Goal: Task Accomplishment & Management: Manage account settings

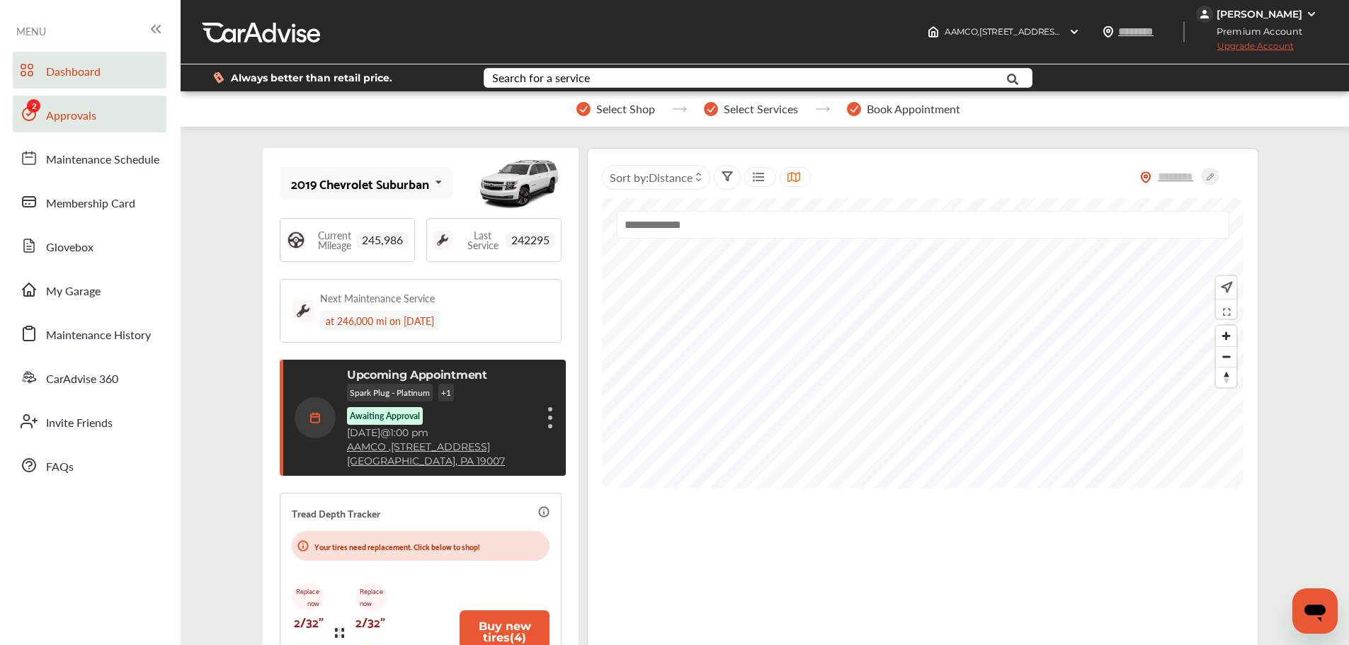
click at [56, 107] on span "Approvals" at bounding box center [71, 116] width 50 height 18
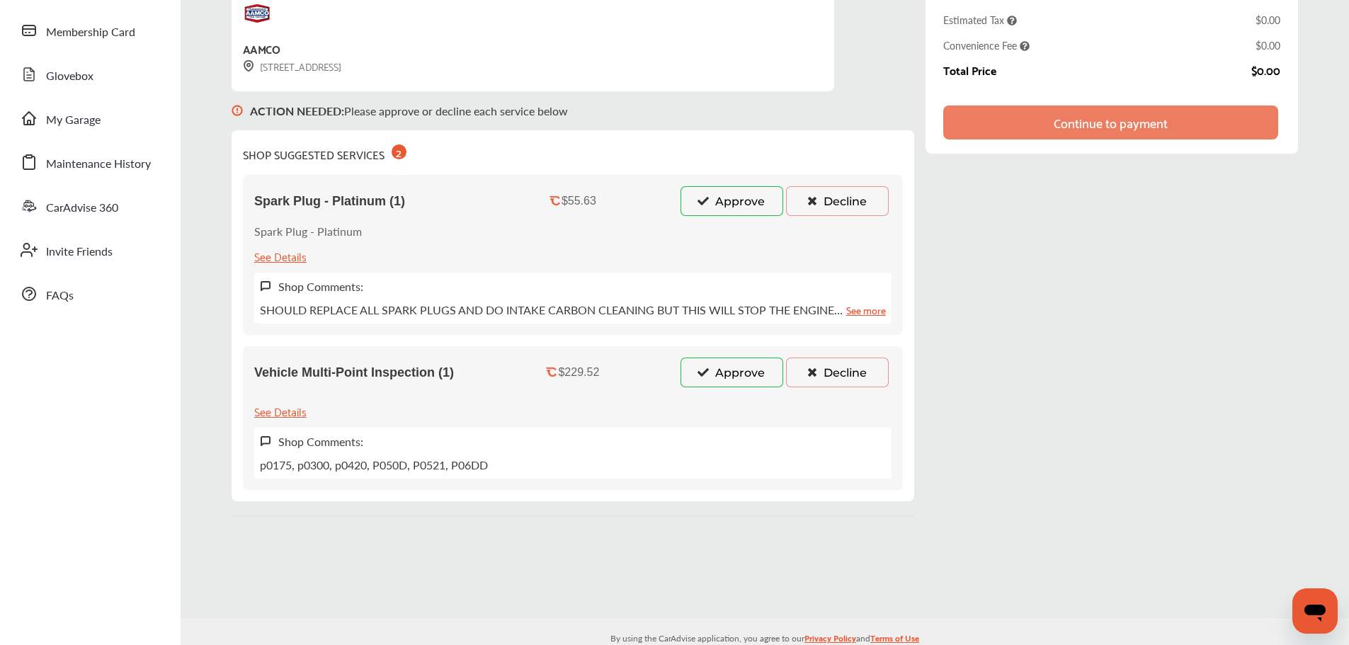
scroll to position [196, 0]
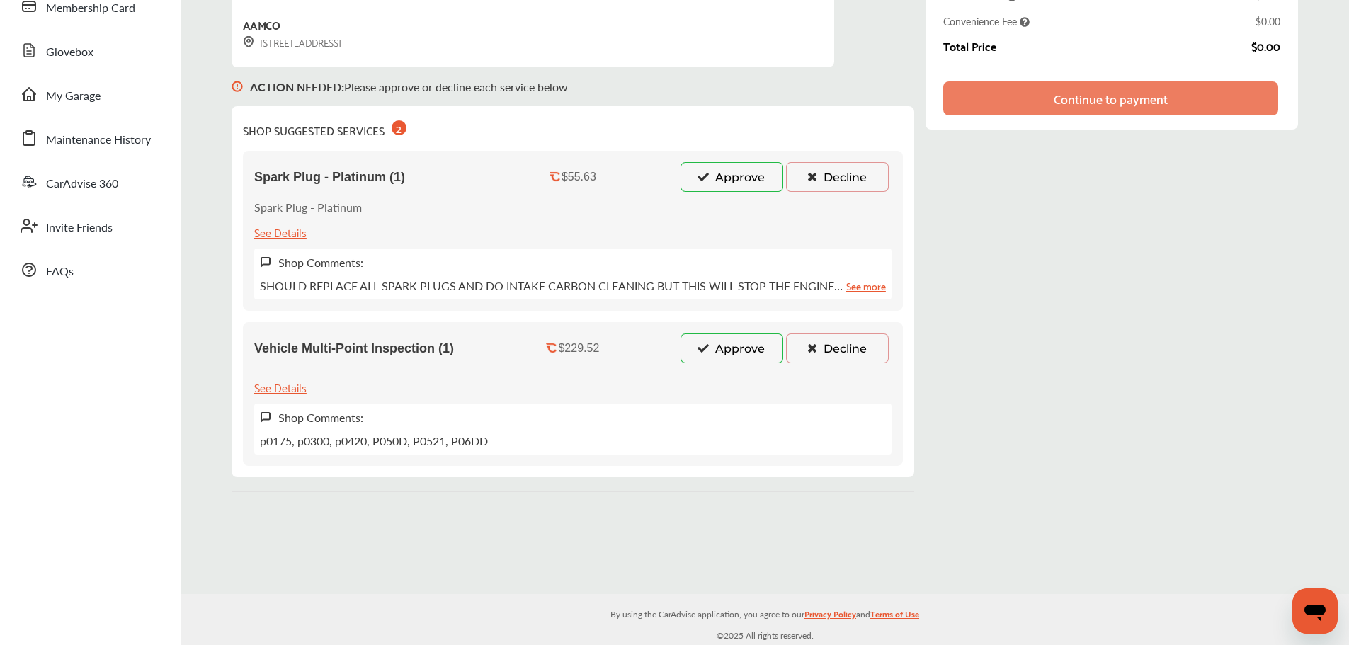
click at [740, 355] on button "Approve" at bounding box center [731, 348] width 103 height 30
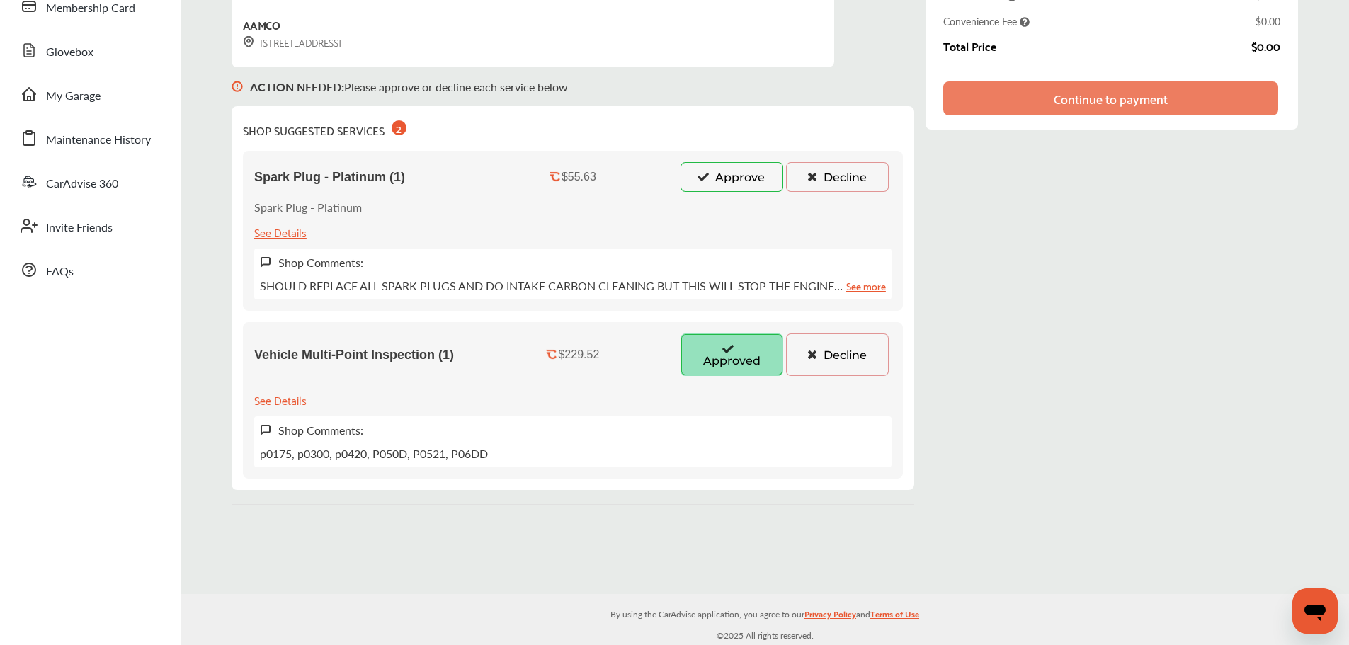
click at [749, 187] on button "Approve" at bounding box center [731, 177] width 103 height 30
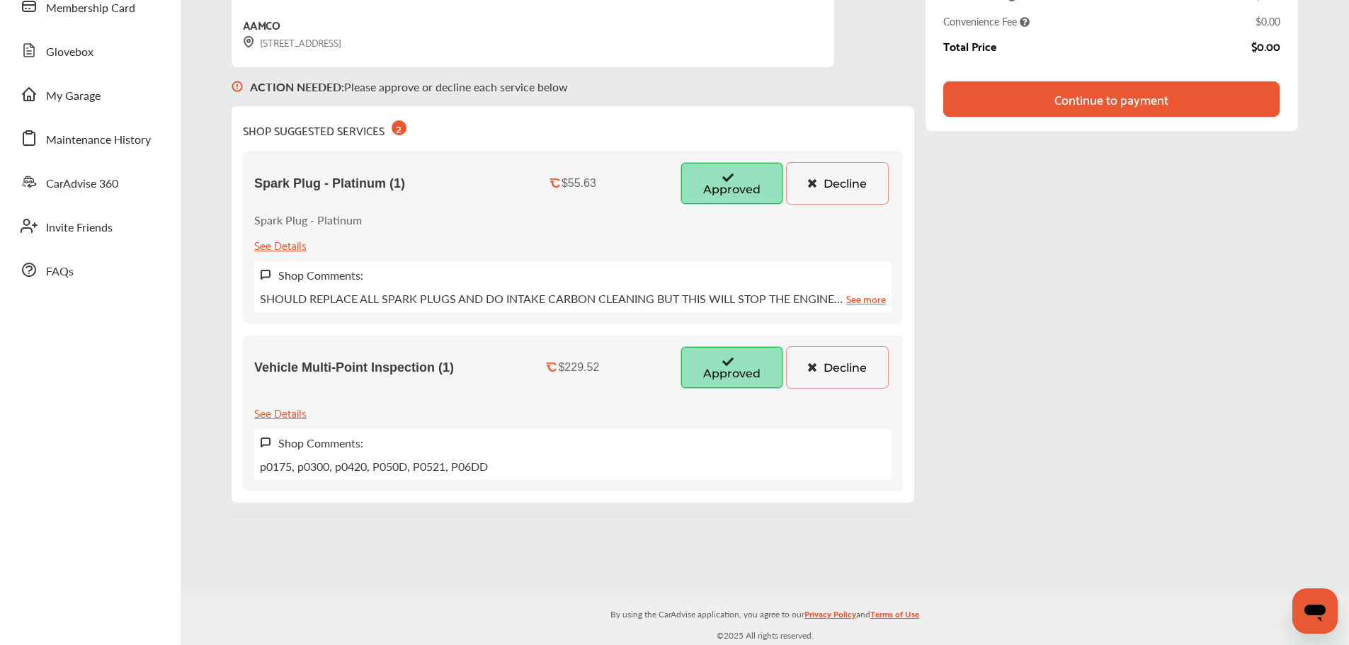
scroll to position [0, 0]
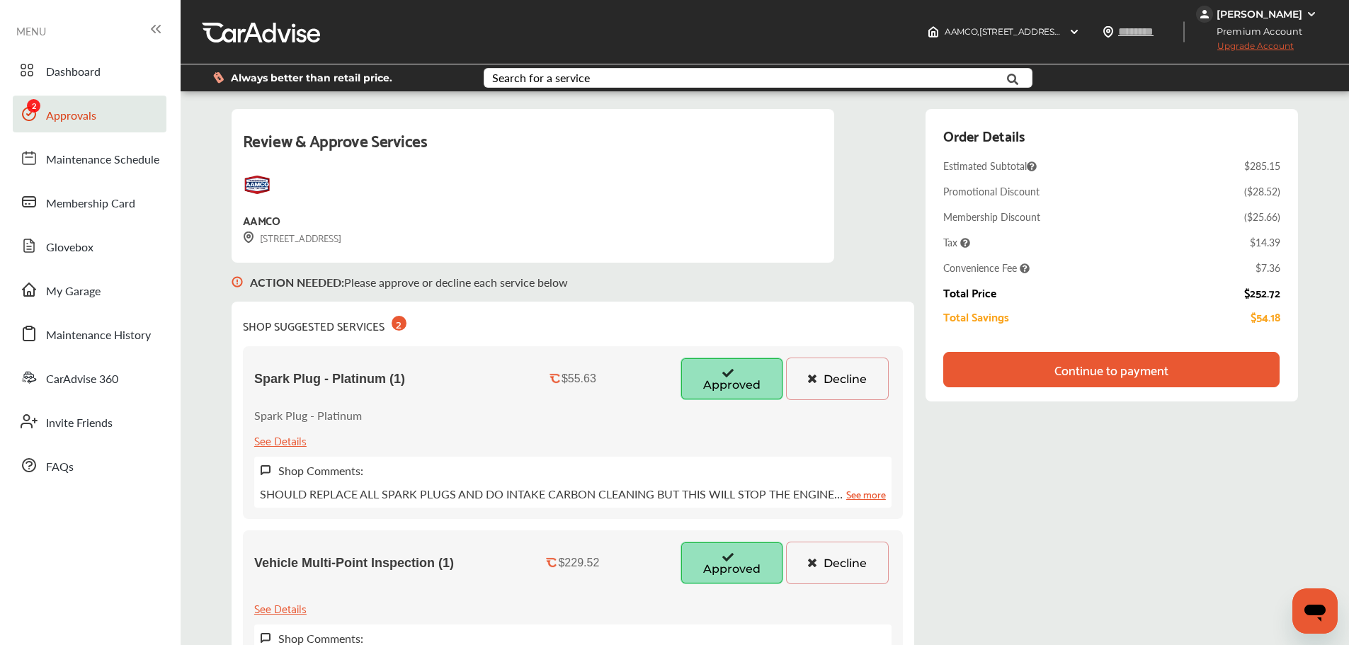
click at [1140, 365] on div "Continue to payment" at bounding box center [1111, 369] width 114 height 14
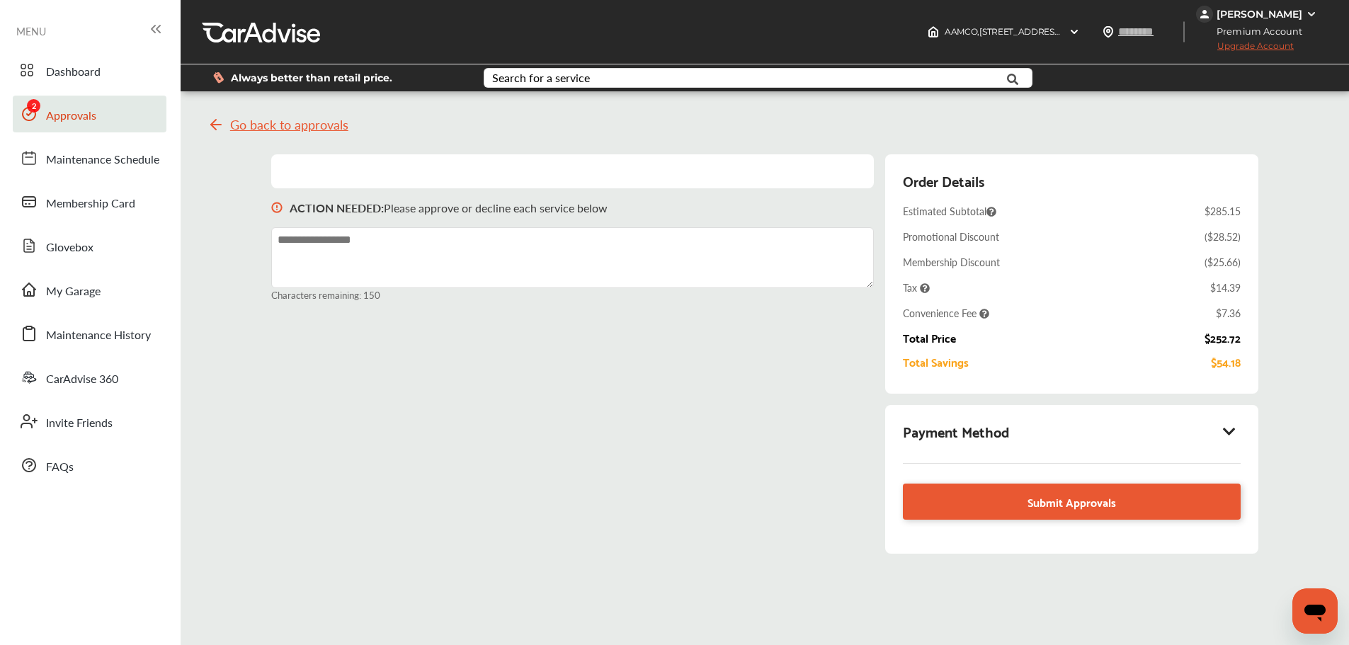
click at [1235, 430] on icon at bounding box center [1229, 431] width 17 height 14
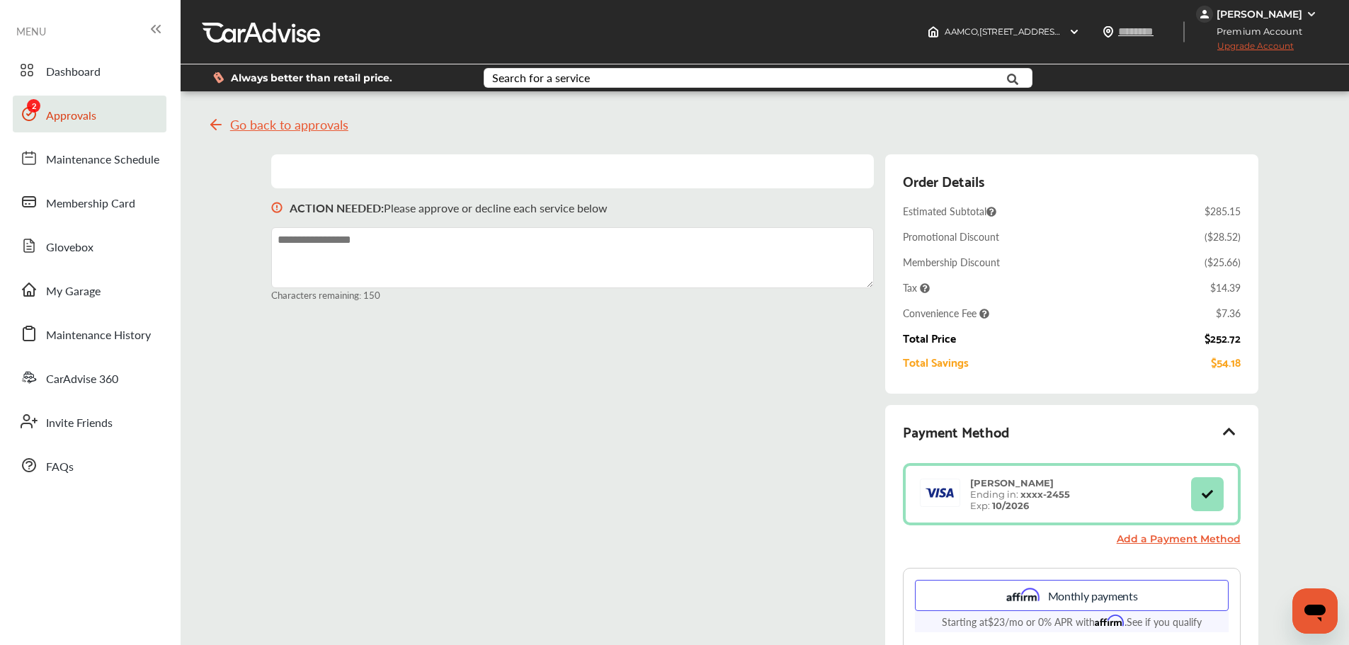
click at [313, 132] on span "Go back to approvals" at bounding box center [289, 125] width 118 height 14
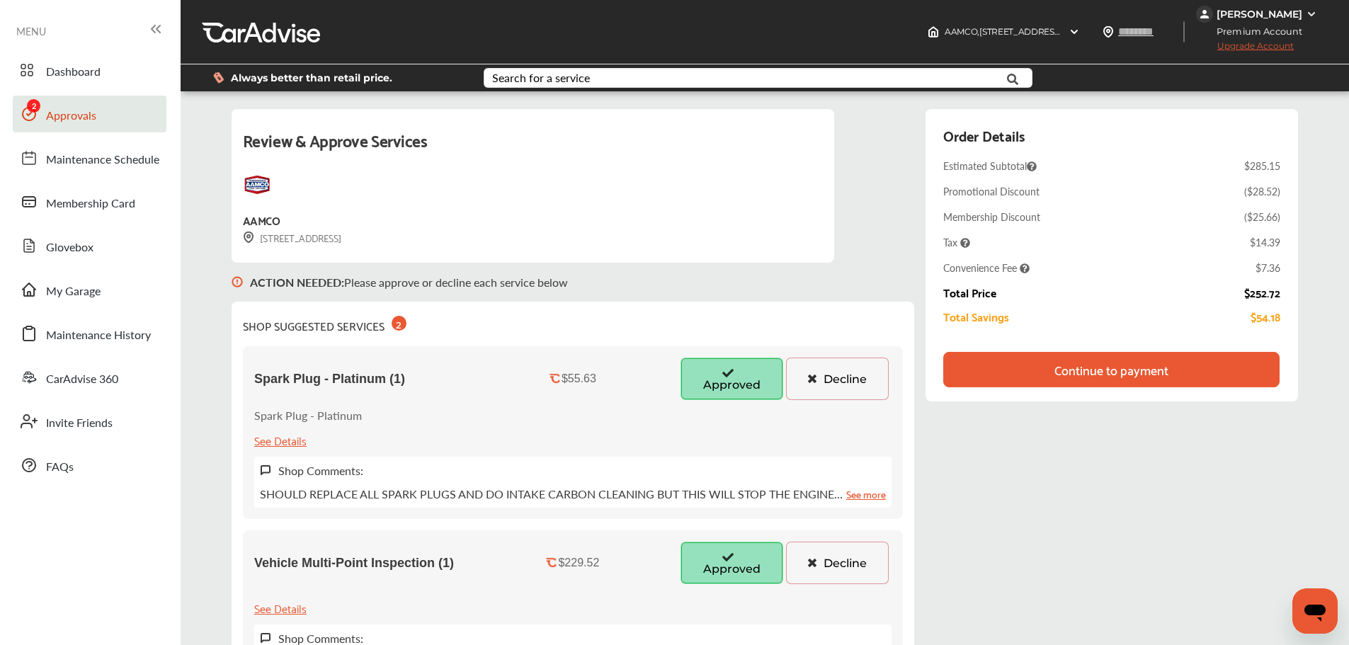
click at [1054, 483] on div "Review & Approve Services AAMCO [STREET_ADDRESS] ACTION NEEDED : Please approve…" at bounding box center [765, 411] width 1066 height 604
click at [978, 493] on div "Review & Approve Services AAMCO [STREET_ADDRESS] ACTION NEEDED : Please approve…" at bounding box center [765, 411] width 1066 height 604
